Goal: Task Accomplishment & Management: Use online tool/utility

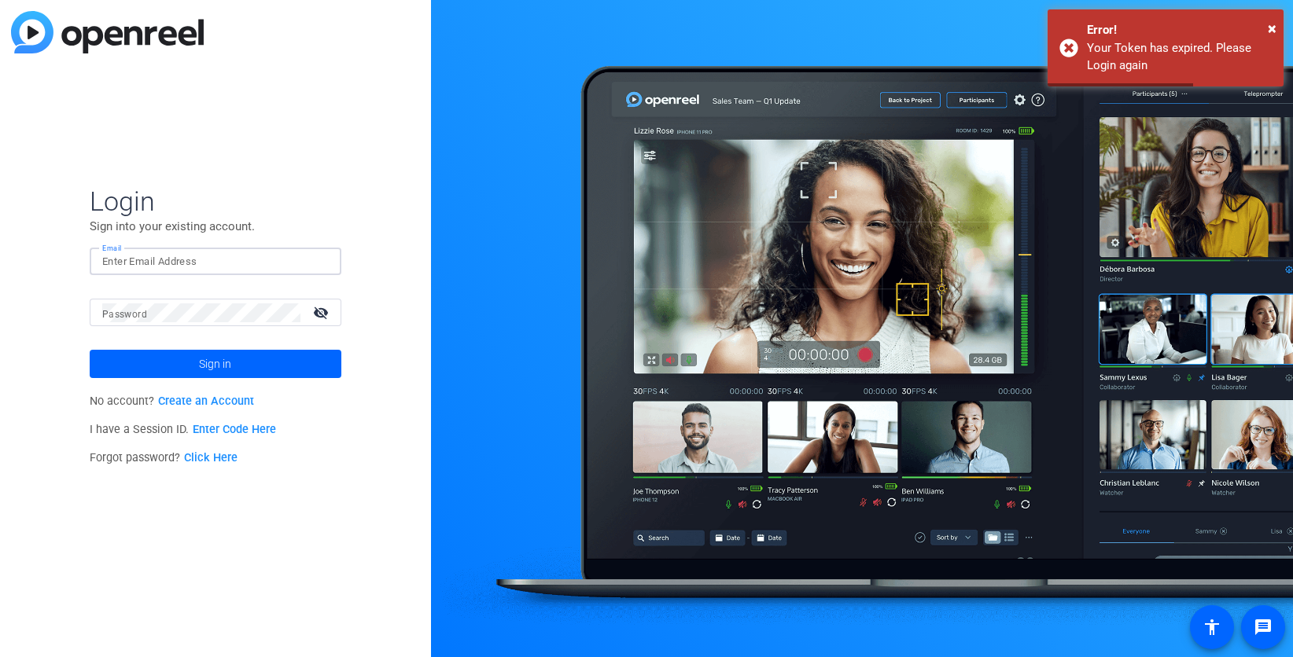
type input "[EMAIL_ADDRESS][DOMAIN_NAME]"
click at [221, 361] on span "Sign in" at bounding box center [215, 363] width 32 height 39
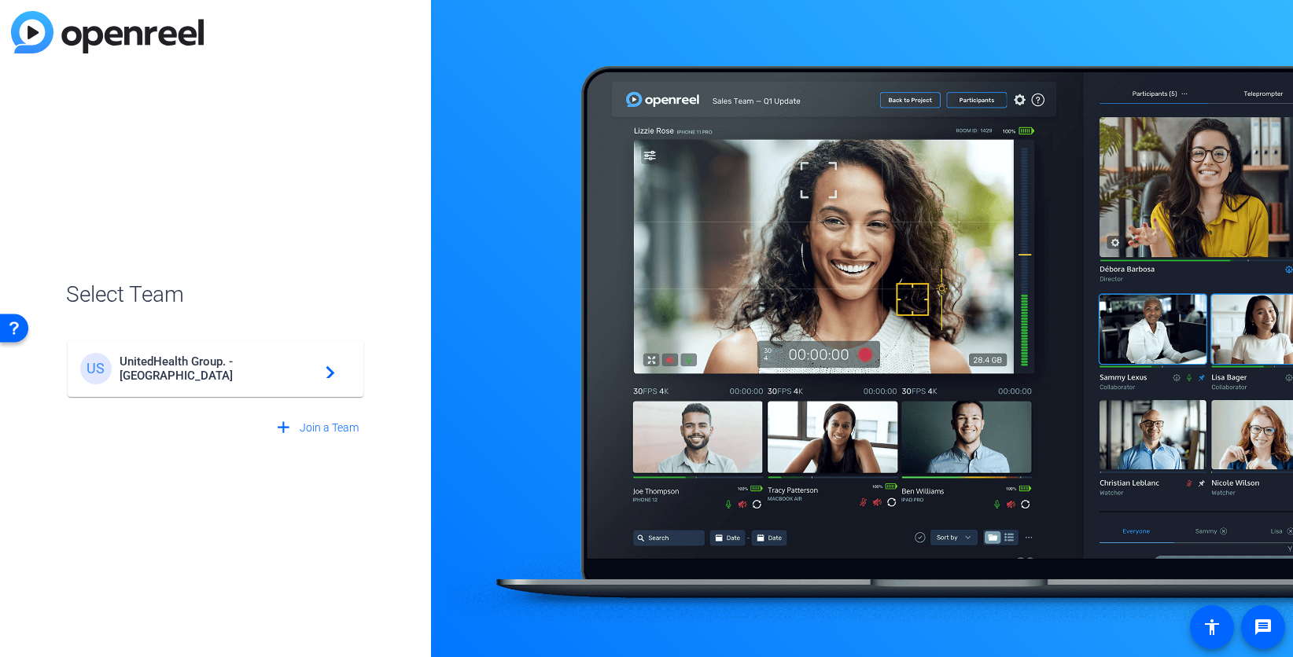
click at [221, 361] on span "UnitedHealth Group. - [GEOGRAPHIC_DATA]" at bounding box center [218, 369] width 197 height 28
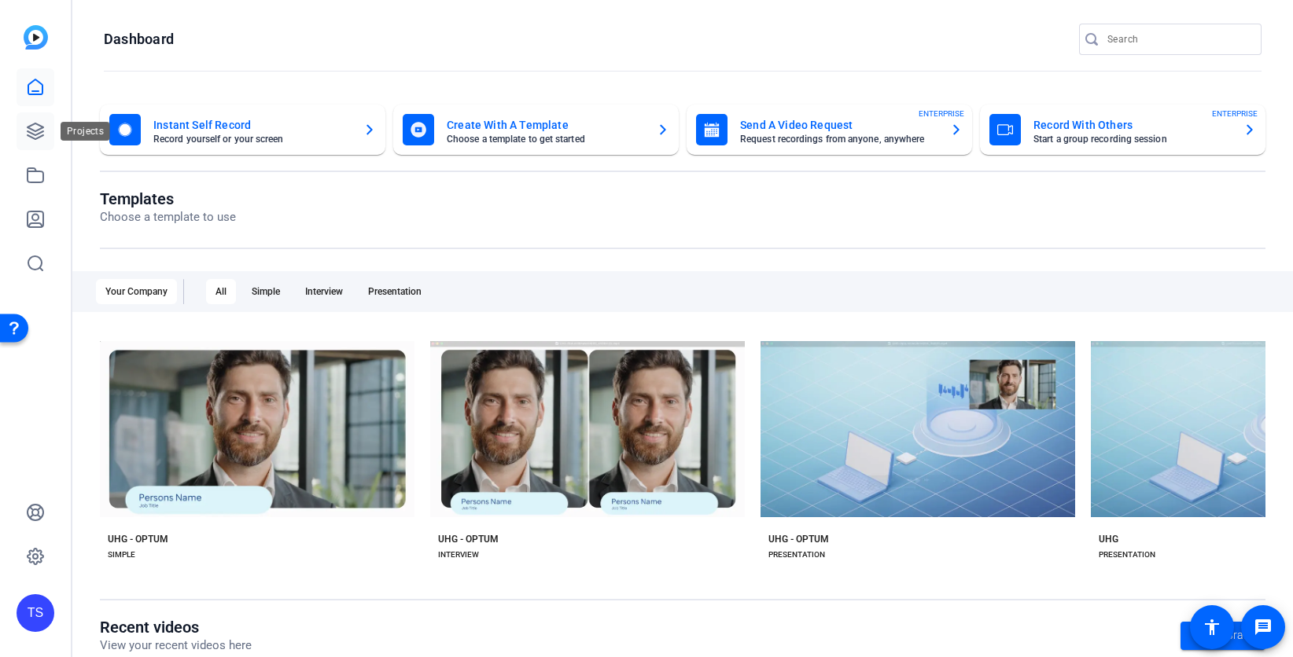
click at [36, 125] on icon at bounding box center [35, 131] width 19 height 19
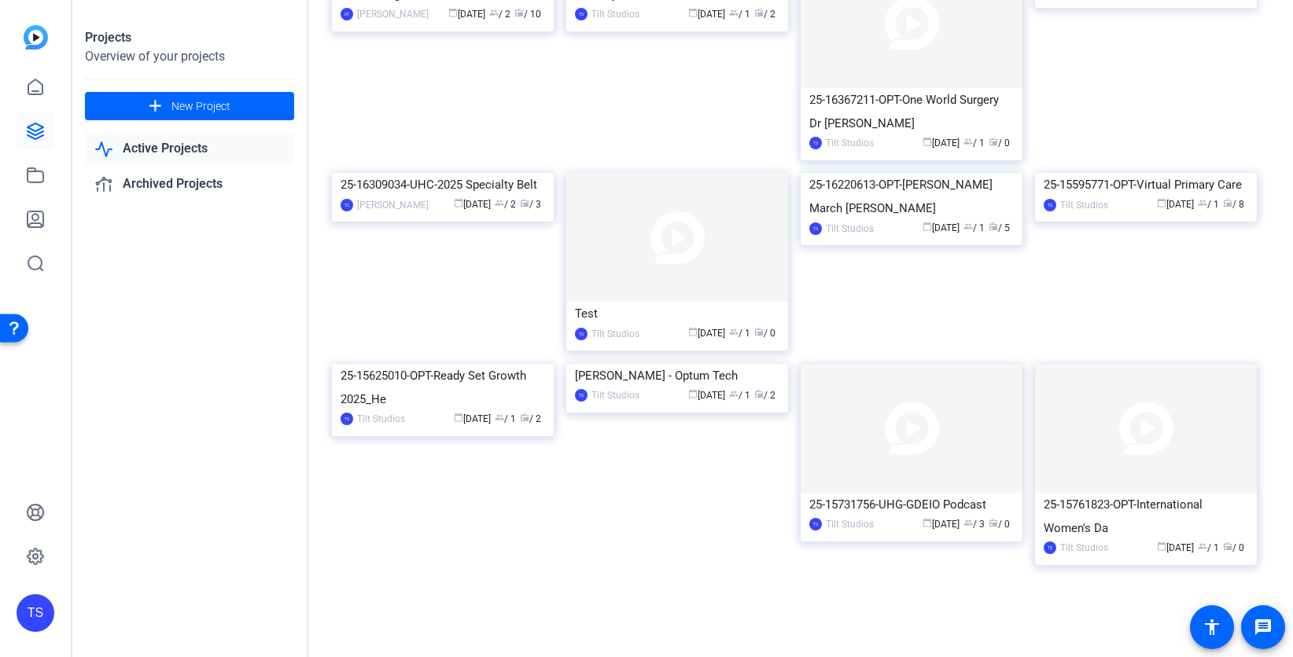
scroll to position [1826, 0]
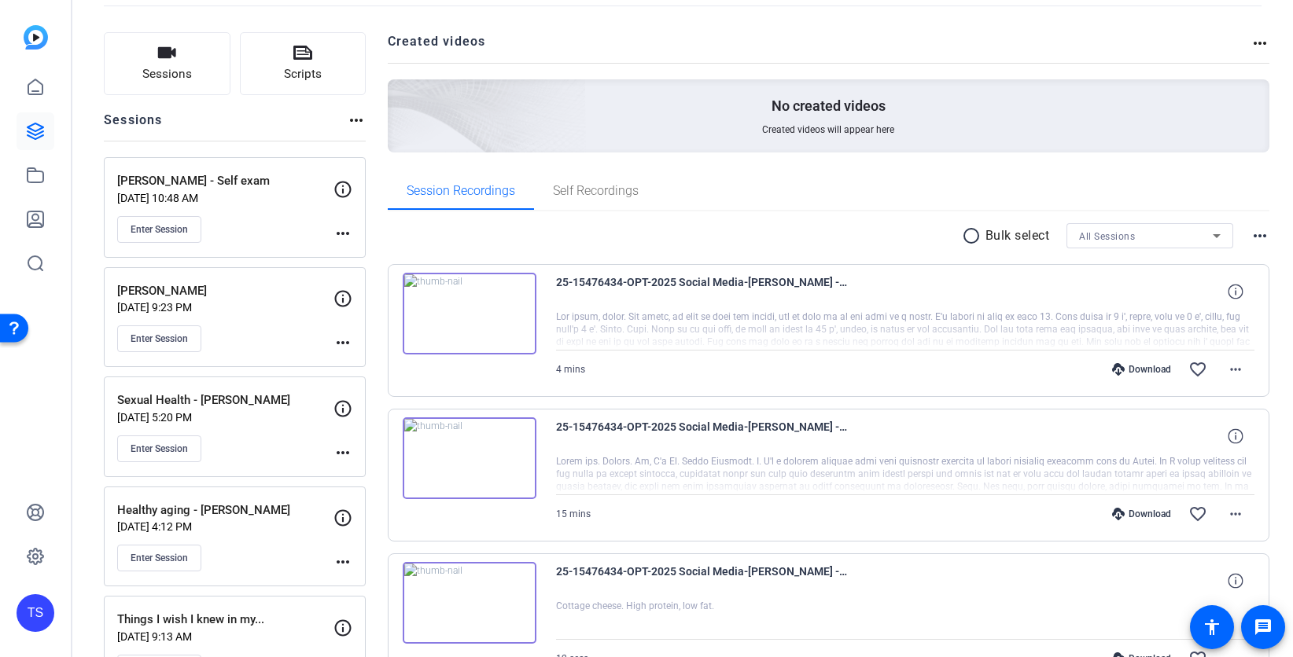
scroll to position [51, 0]
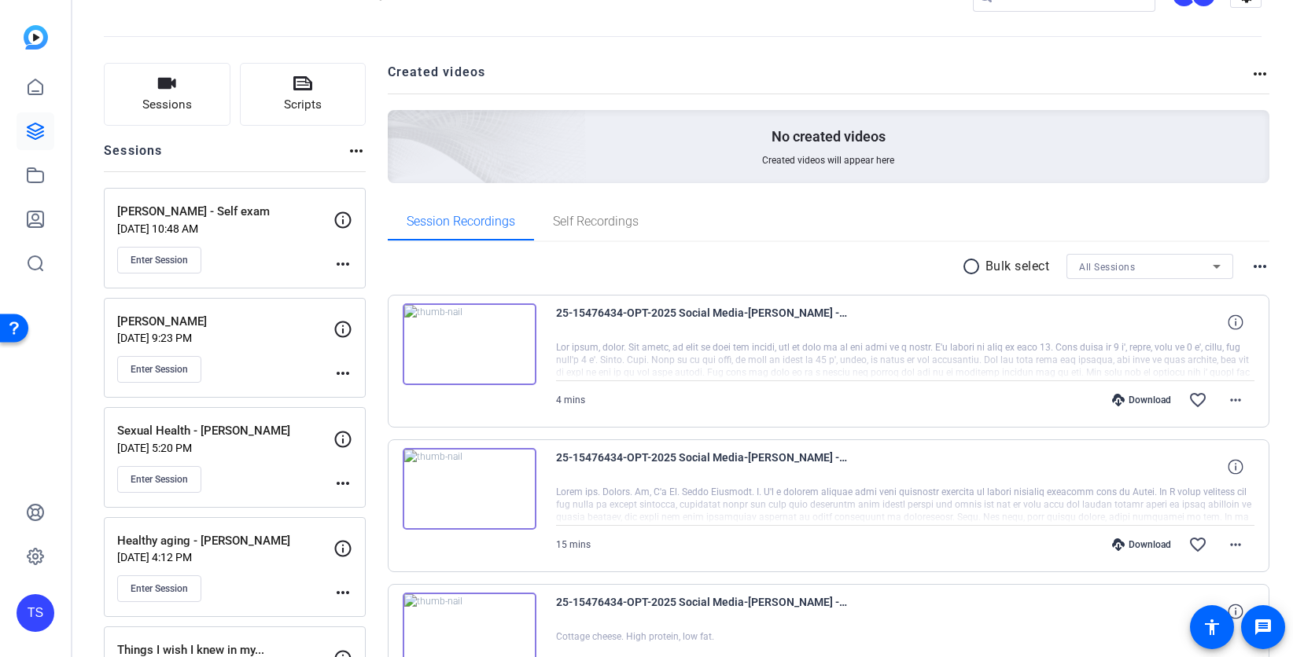
click at [256, 373] on div "Enter Session" at bounding box center [225, 369] width 216 height 27
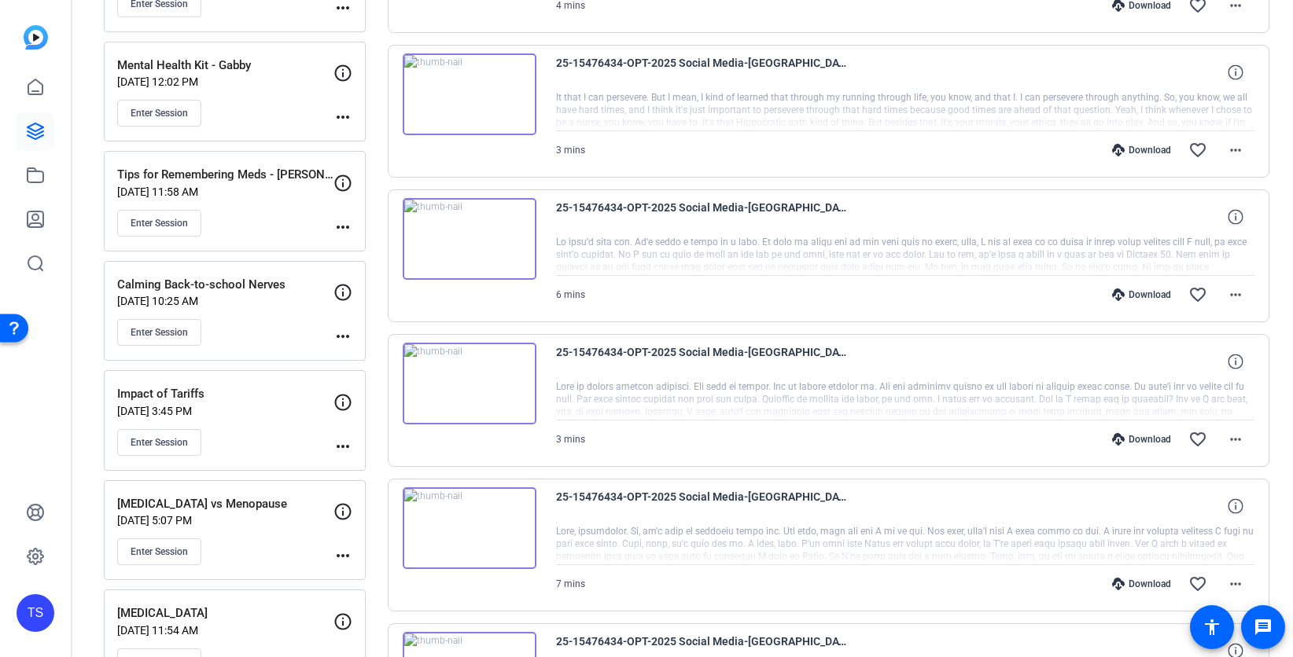
scroll to position [0, 0]
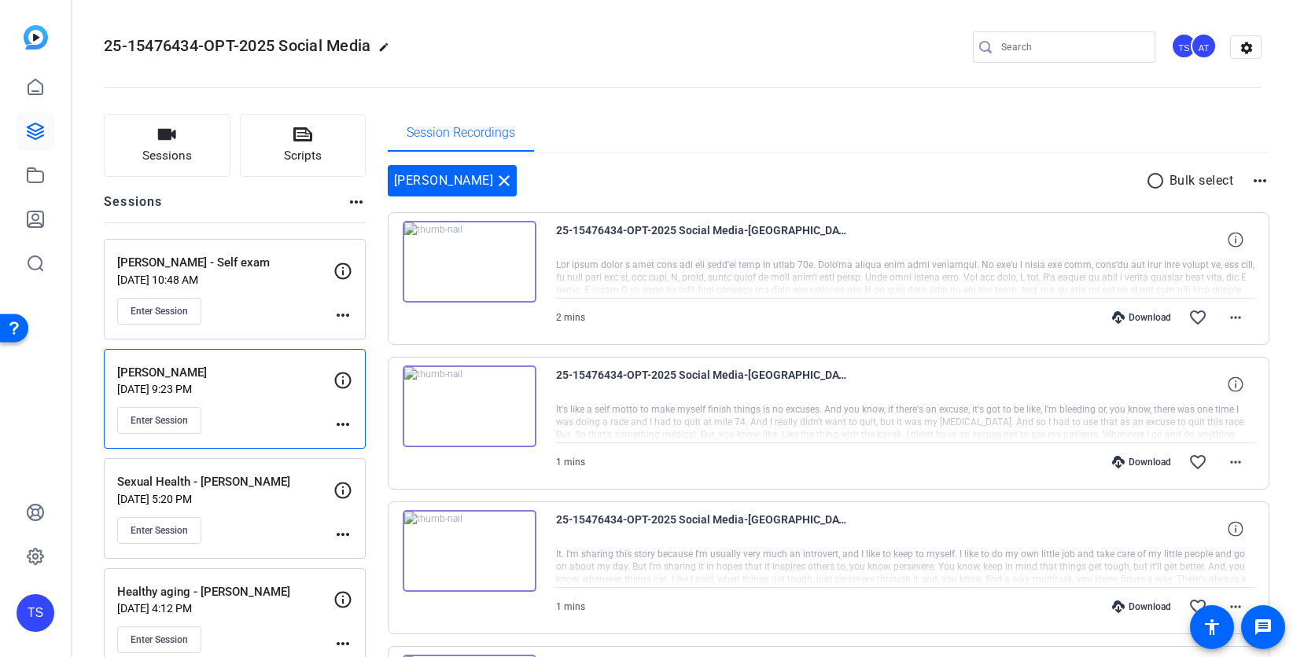
click at [275, 296] on div "[PERSON_NAME] - Self exam [DATE] 10:48 AM Enter Session" at bounding box center [225, 289] width 216 height 71
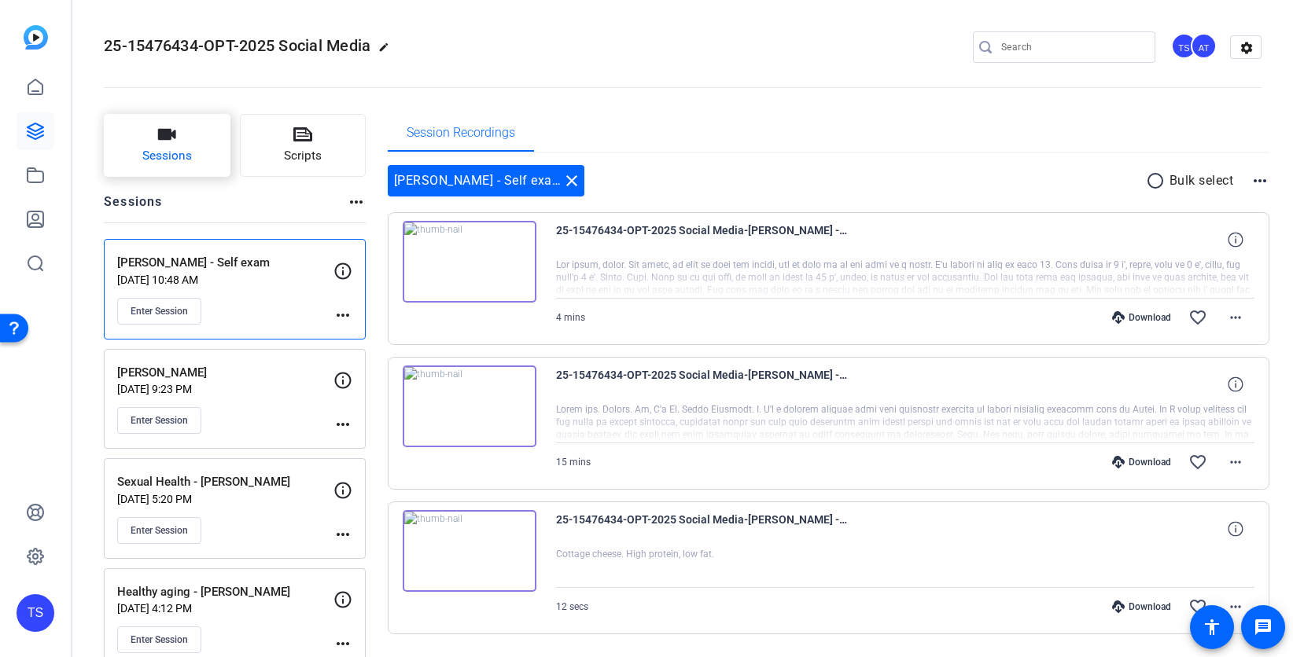
click at [186, 153] on span "Sessions" at bounding box center [167, 156] width 50 height 18
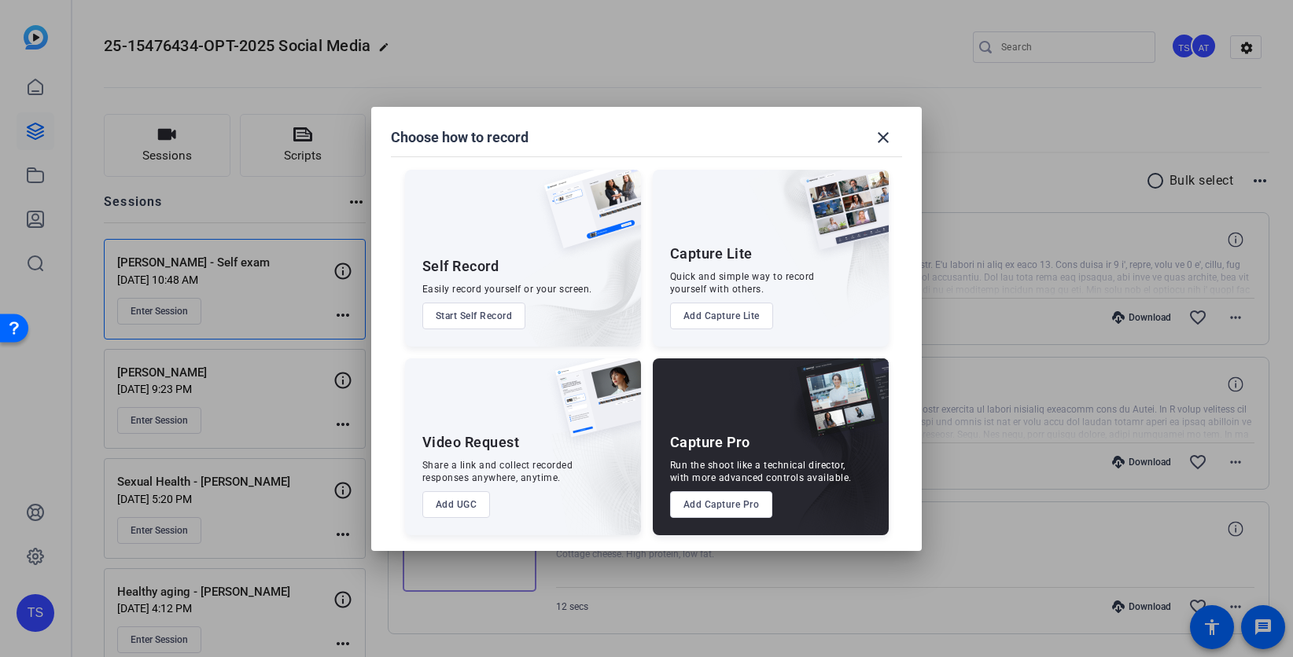
click at [697, 509] on button "Add Capture Pro" at bounding box center [721, 504] width 103 height 27
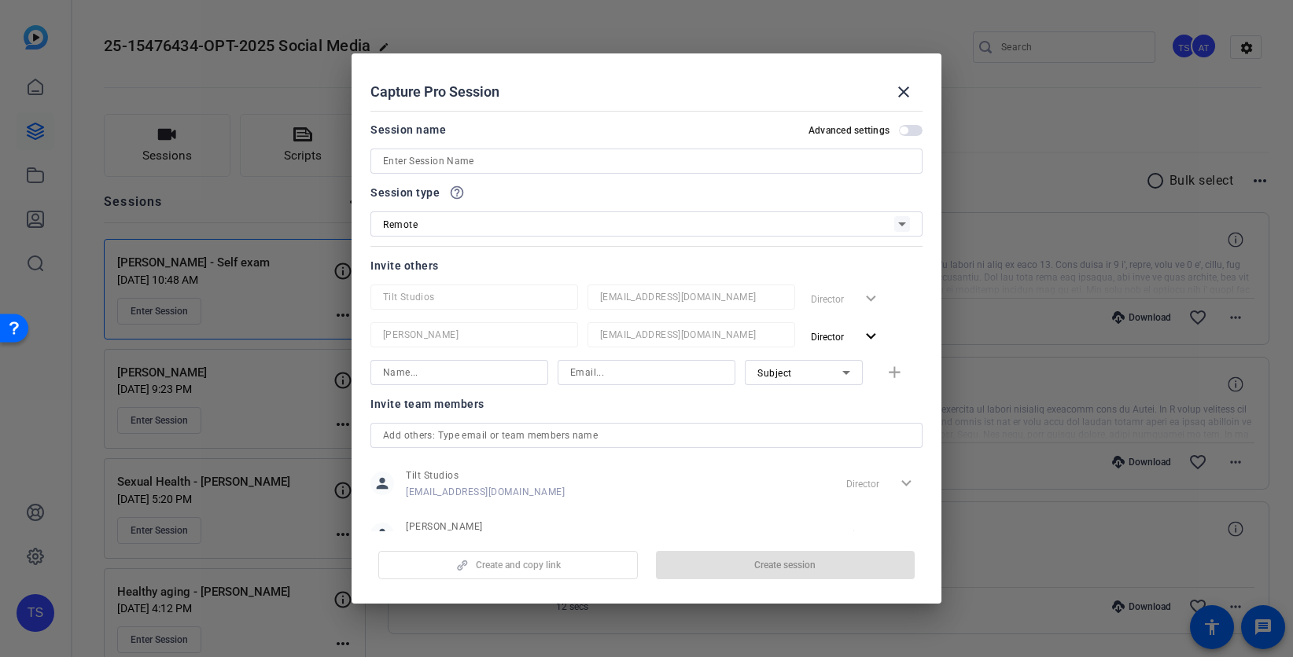
click at [425, 167] on input at bounding box center [646, 161] width 527 height 19
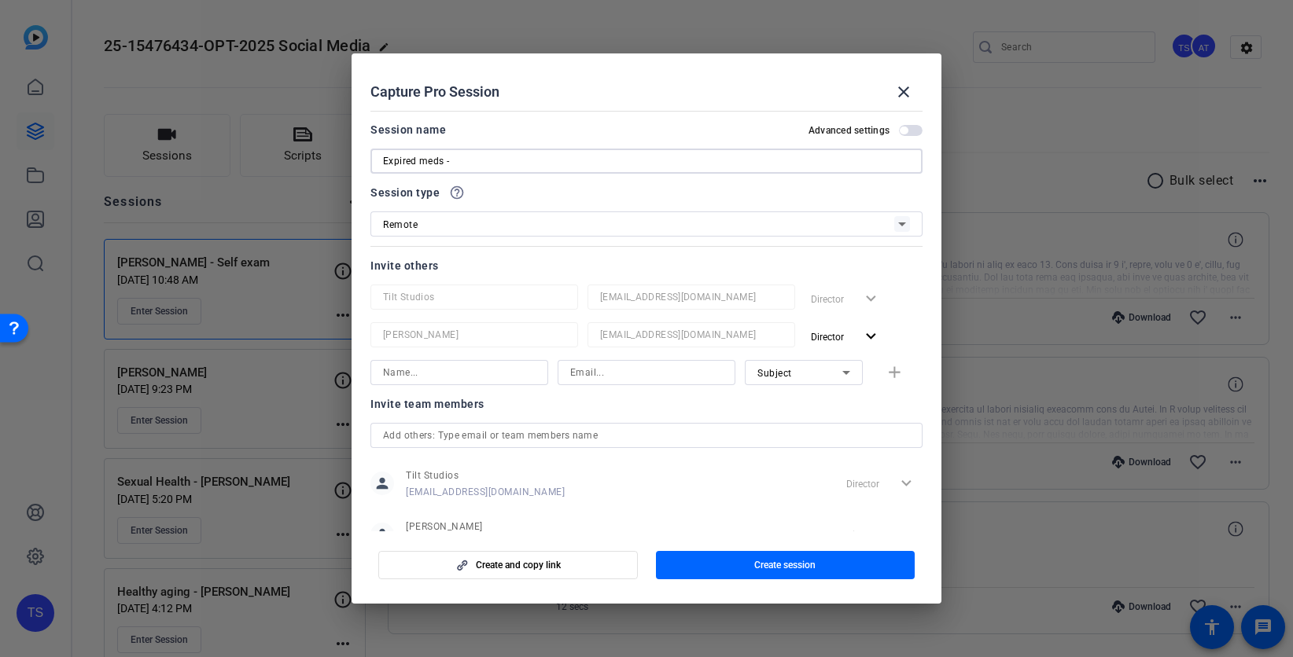
type input "Expired meds -"
click at [873, 330] on mat-icon "expand_more" at bounding box center [871, 337] width 20 height 20
click at [850, 396] on span "Remove User" at bounding box center [846, 397] width 58 height 11
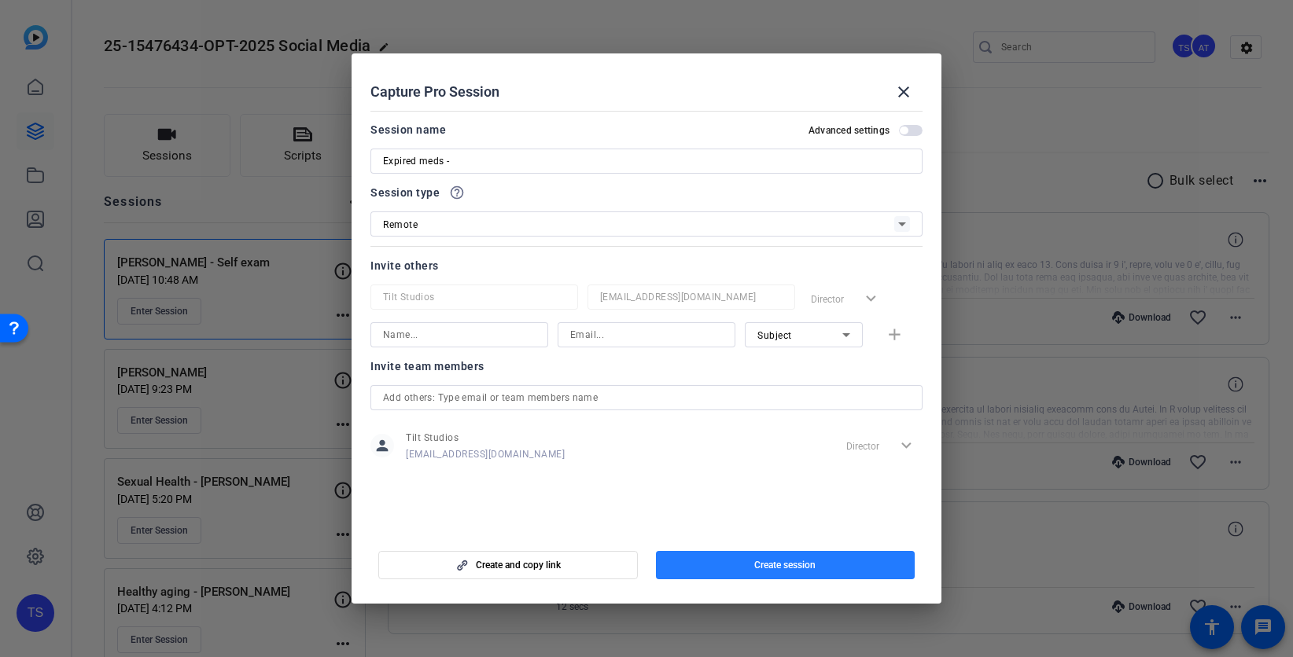
click at [775, 563] on span "Create session" at bounding box center [784, 565] width 61 height 13
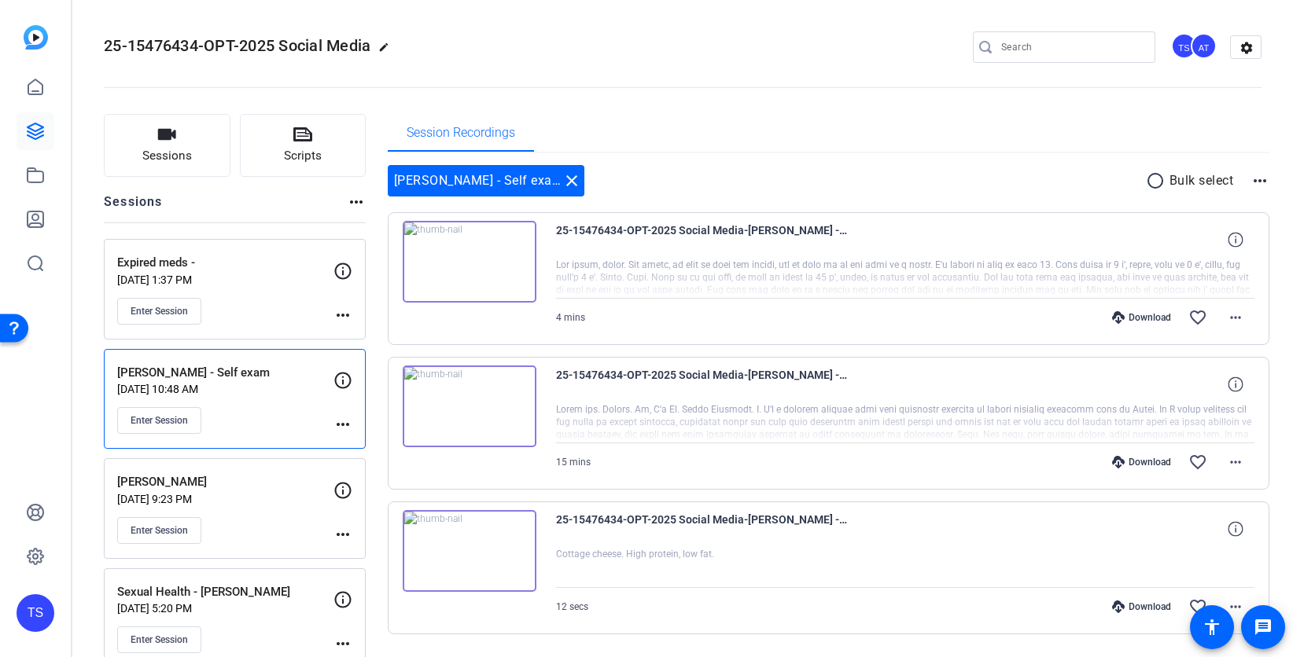
click at [339, 311] on mat-icon "more_horiz" at bounding box center [342, 315] width 19 height 19
click at [359, 341] on span "Edit Session" at bounding box center [382, 338] width 72 height 19
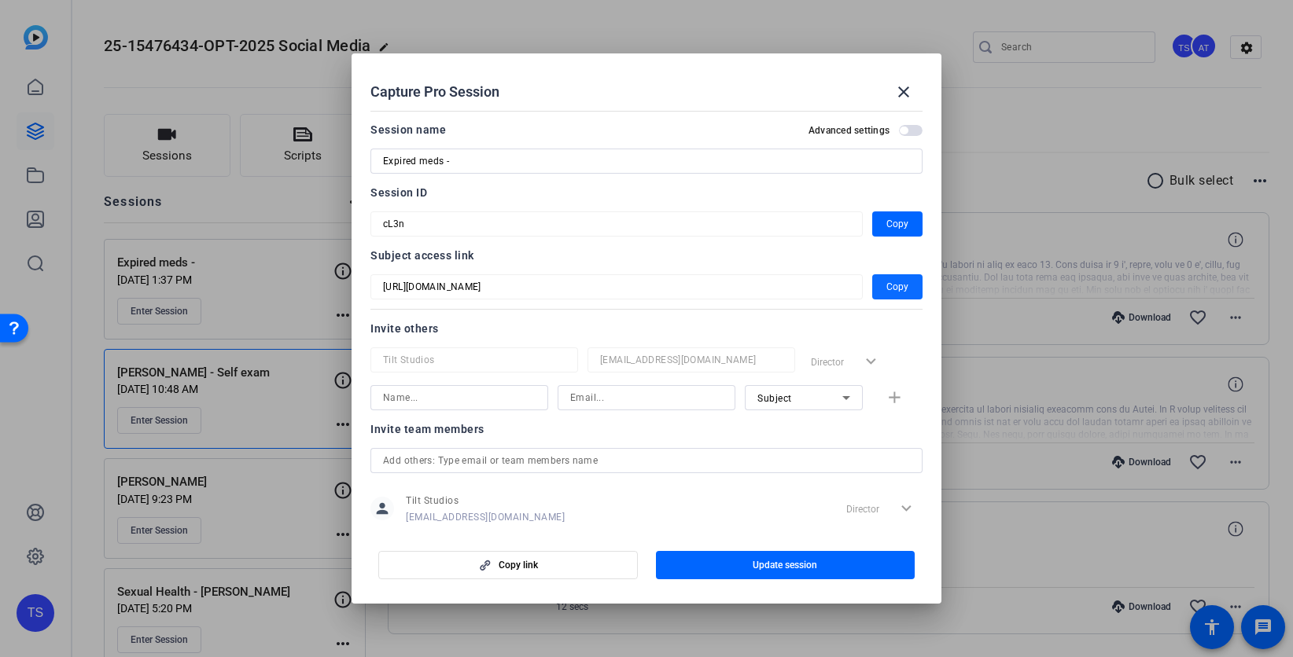
click at [887, 288] on span "Copy" at bounding box center [897, 287] width 22 height 19
click at [902, 224] on span "Copy" at bounding box center [897, 224] width 22 height 19
click at [903, 95] on mat-icon "close" at bounding box center [903, 92] width 19 height 19
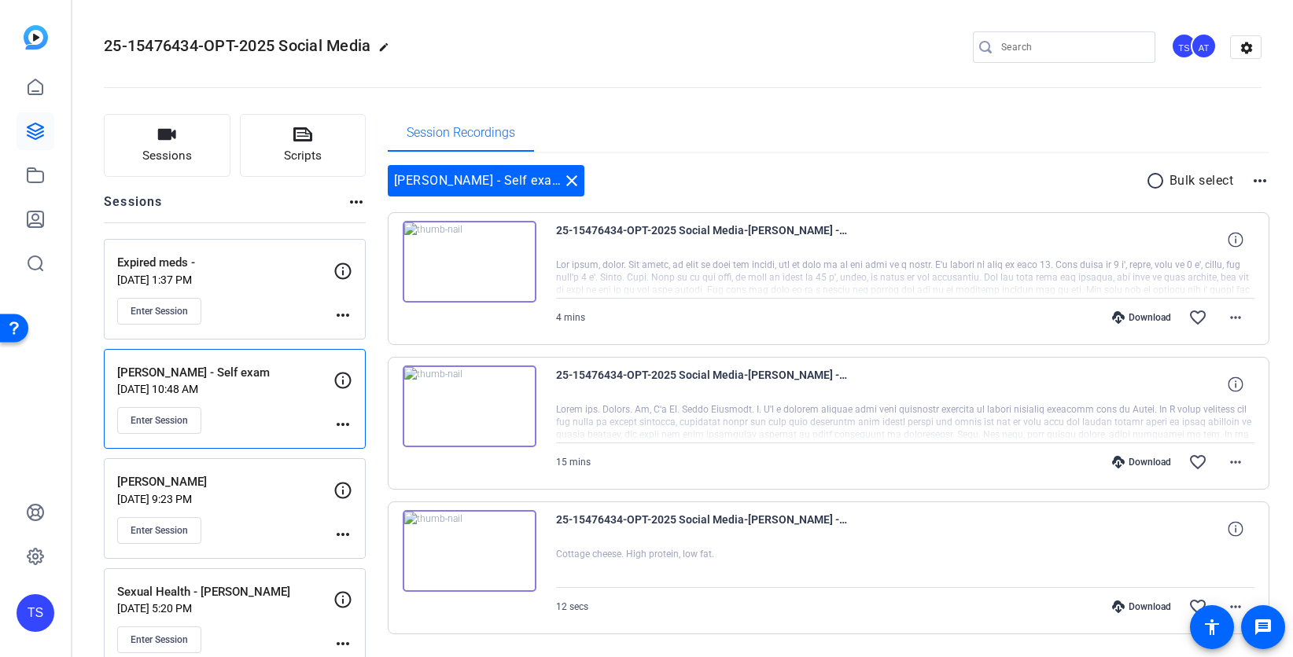
click at [247, 296] on div "Expired meds - [DATE] 1:37 PM Enter Session" at bounding box center [225, 289] width 216 height 71
